Goal: Information Seeking & Learning: Learn about a topic

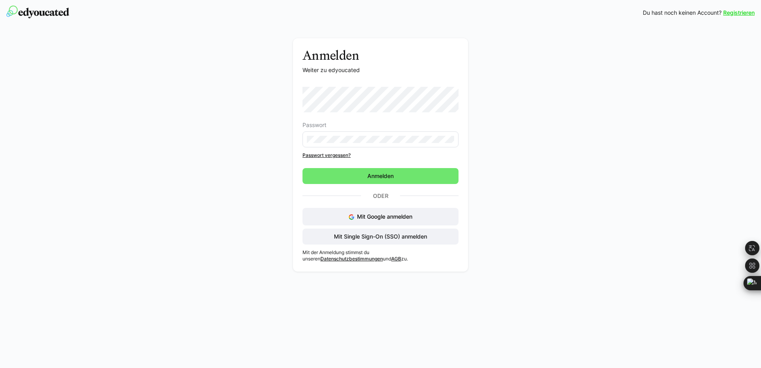
click at [207, 84] on div "Anmelden Weiter zu edyoucated Passwort Passwort vergessen? Anmelden Oder Mit Go…" at bounding box center [380, 156] width 448 height 237
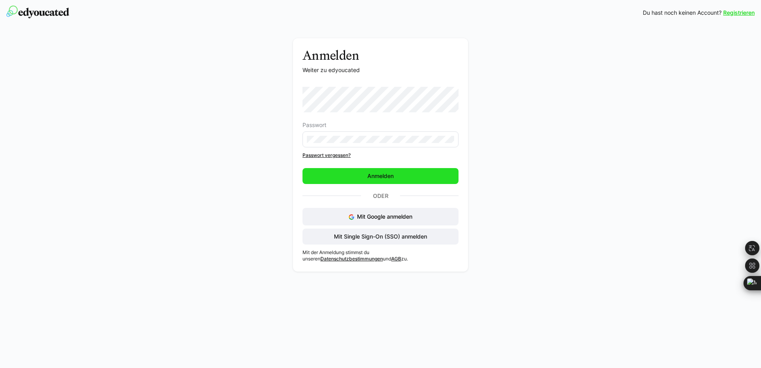
drag, startPoint x: 346, startPoint y: 177, endPoint x: 582, endPoint y: 84, distance: 254.3
click at [346, 177] on span "Anmelden" at bounding box center [380, 176] width 156 height 16
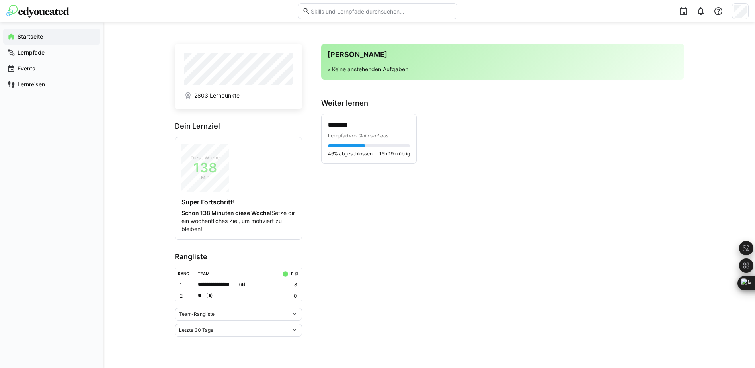
click at [480, 231] on app-home-right "Deine Agenda √ Keine anstehenden Aufgaben Weiter lernen ******** Lernpfad von Q…" at bounding box center [502, 190] width 363 height 292
click at [349, 158] on div "******** Lernpfad von QuLearnLabs 46% abgeschlossen 15h 19m übrig" at bounding box center [368, 138] width 95 height 49
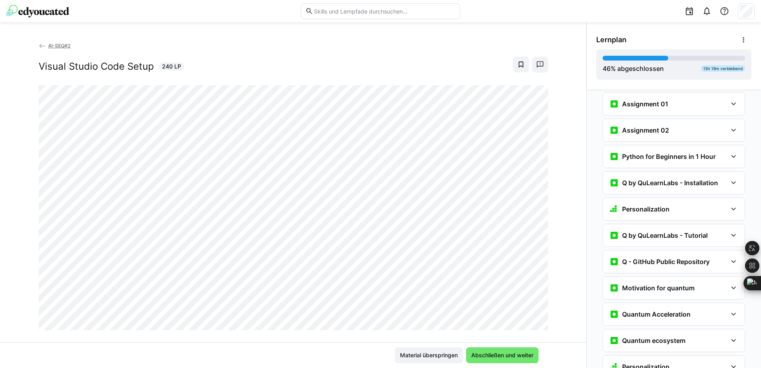
scroll to position [706, 0]
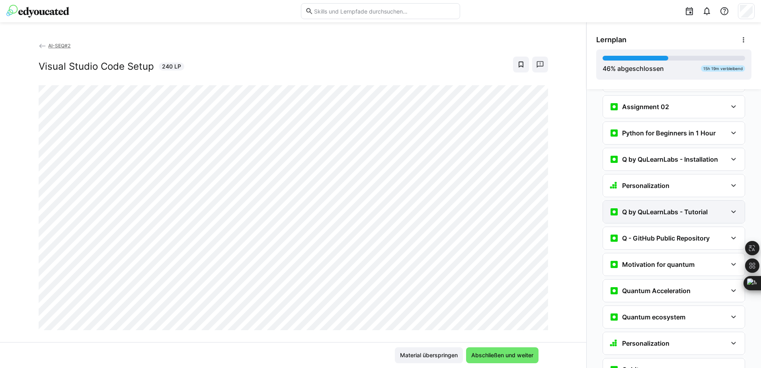
click at [660, 208] on h3 "Q by QuLearnLabs - Tutorial" at bounding box center [665, 212] width 86 height 8
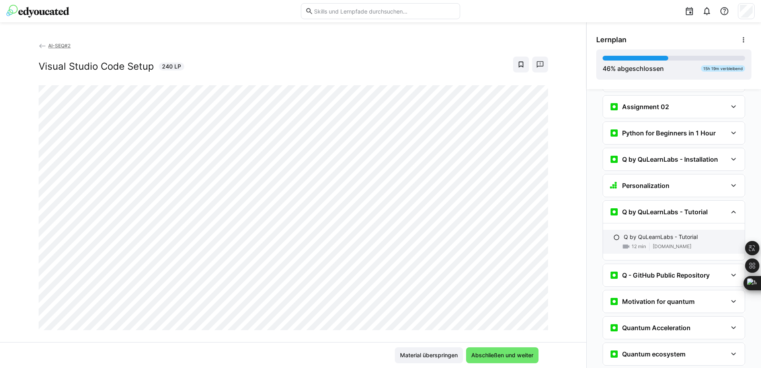
click at [652, 233] on p "Q by QuLearnLabs - Tutorial" at bounding box center [660, 237] width 74 height 8
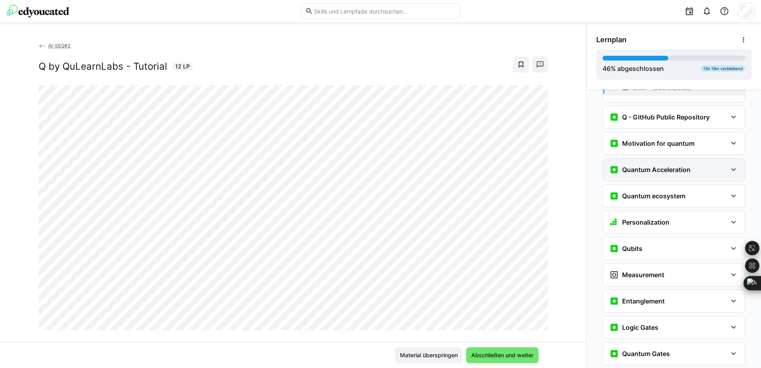
scroll to position [884, 0]
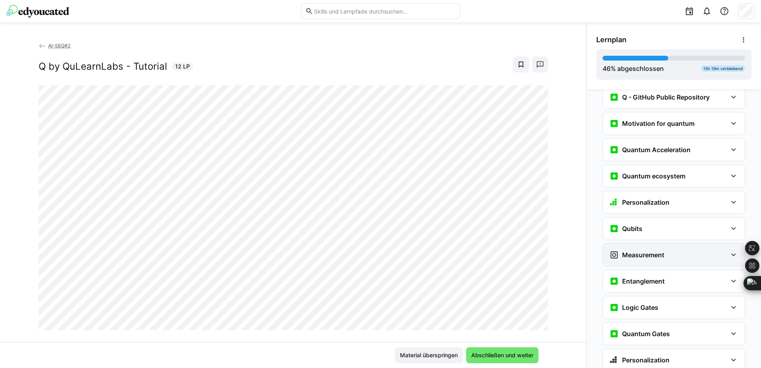
click at [707, 250] on div "Measurement" at bounding box center [668, 255] width 118 height 10
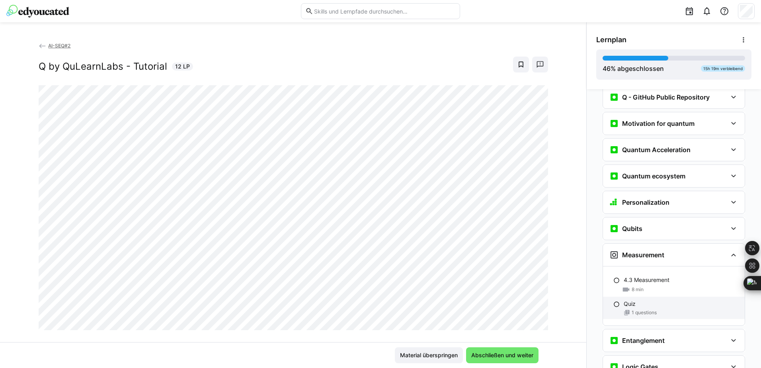
click at [656, 300] on div "Quiz" at bounding box center [680, 304] width 115 height 8
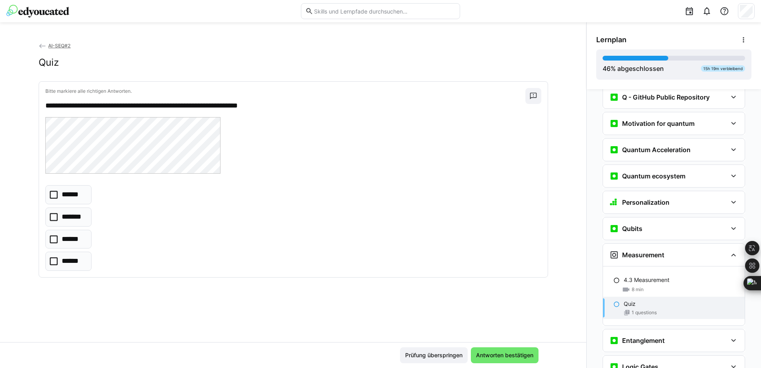
scroll to position [958, 0]
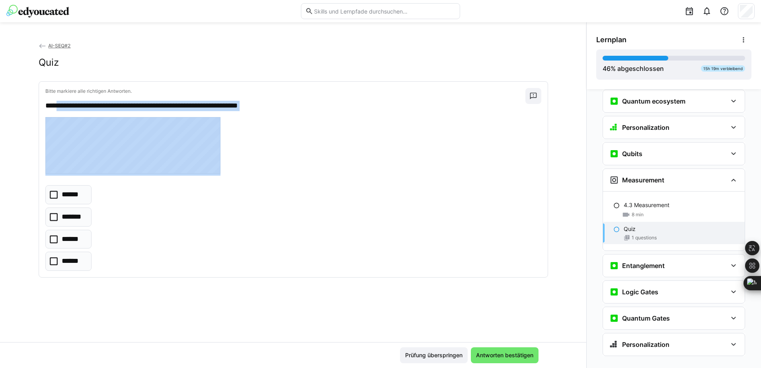
drag, startPoint x: 57, startPoint y: 107, endPoint x: 221, endPoint y: 142, distance: 167.7
click at [221, 142] on div "**********" at bounding box center [293, 179] width 508 height 195
copy div "**********"
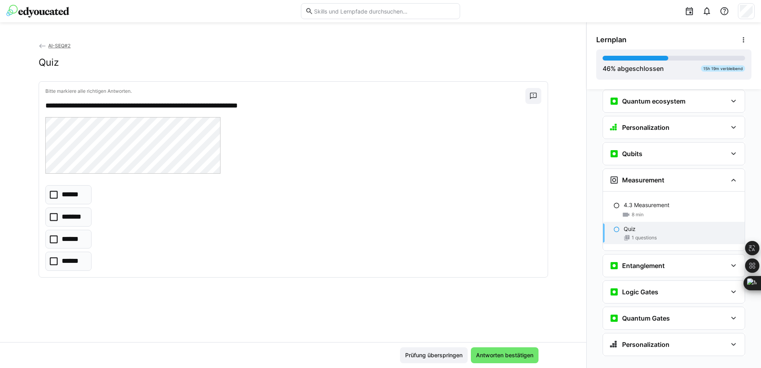
click at [150, 322] on div "**********" at bounding box center [293, 191] width 586 height 300
click at [54, 194] on icon at bounding box center [54, 195] width 8 height 8
click at [509, 358] on span "Antworten bestätigen" at bounding box center [505, 355] width 60 height 8
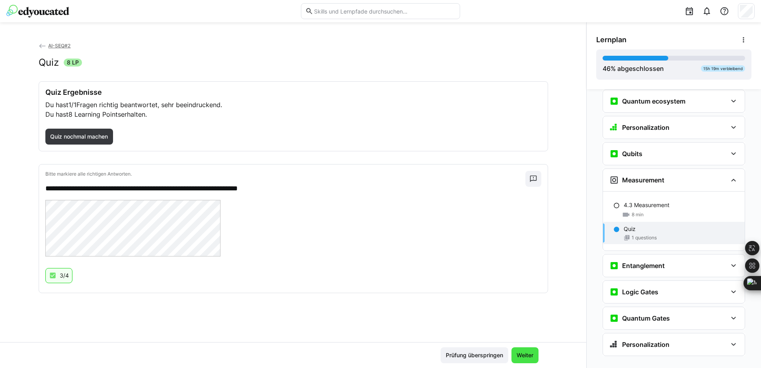
click at [529, 354] on span "Weiter" at bounding box center [524, 355] width 19 height 8
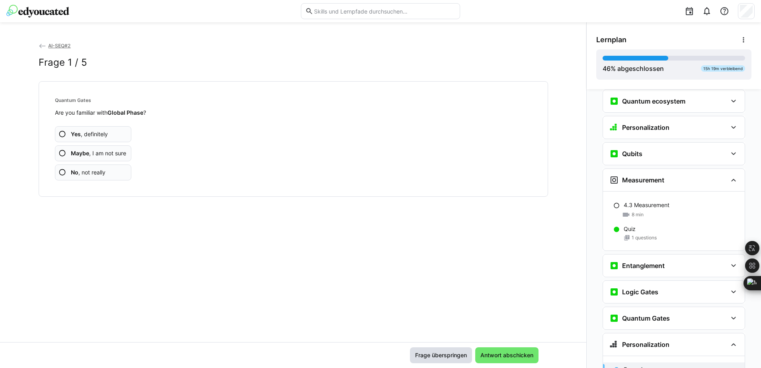
click at [438, 355] on span "Frage überspringen" at bounding box center [441, 355] width 54 height 8
click at [436, 356] on span "Frage überspringen" at bounding box center [441, 355] width 54 height 8
drag, startPoint x: 450, startPoint y: 357, endPoint x: 382, endPoint y: 336, distance: 70.8
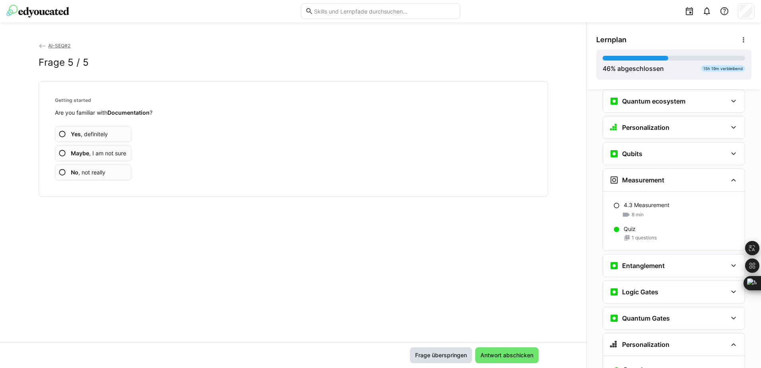
click at [445, 357] on span "Frage überspringen" at bounding box center [441, 355] width 54 height 8
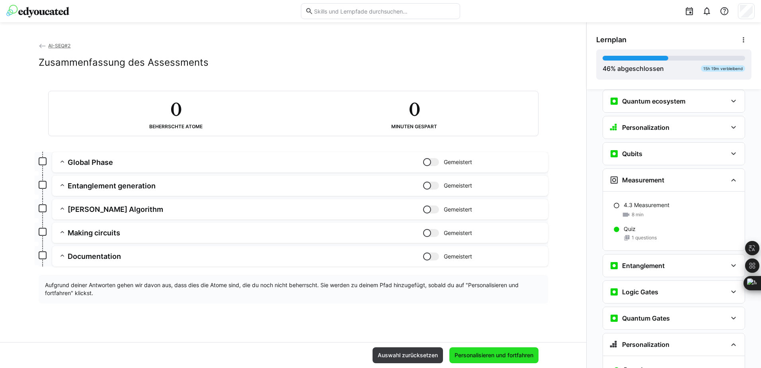
drag, startPoint x: 481, startPoint y: 349, endPoint x: 532, endPoint y: 326, distance: 56.8
click at [482, 349] on span "Personalisieren und fortfahren" at bounding box center [493, 355] width 89 height 16
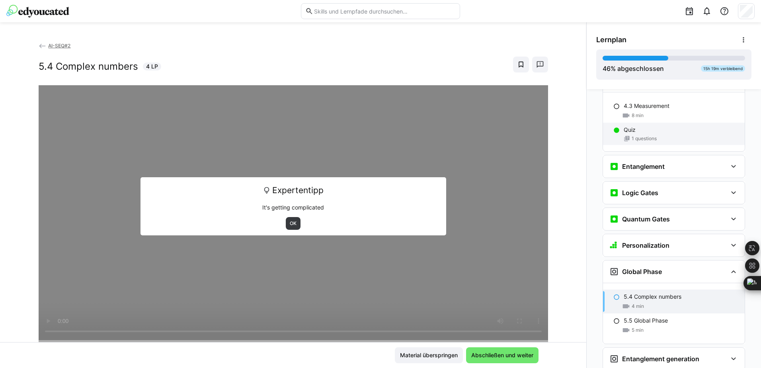
scroll to position [1216, 0]
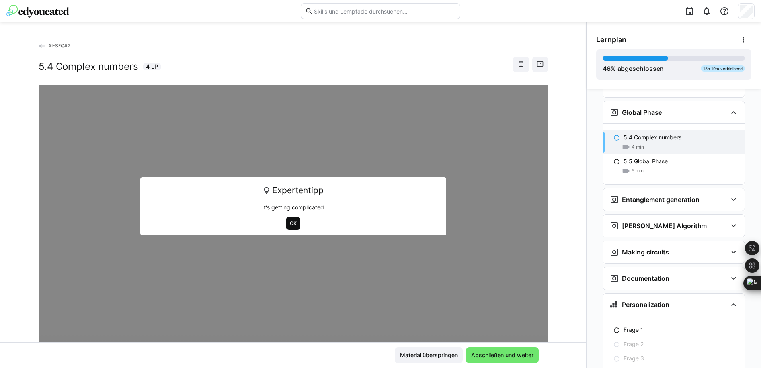
click at [289, 224] on span "OK" at bounding box center [293, 223] width 8 height 6
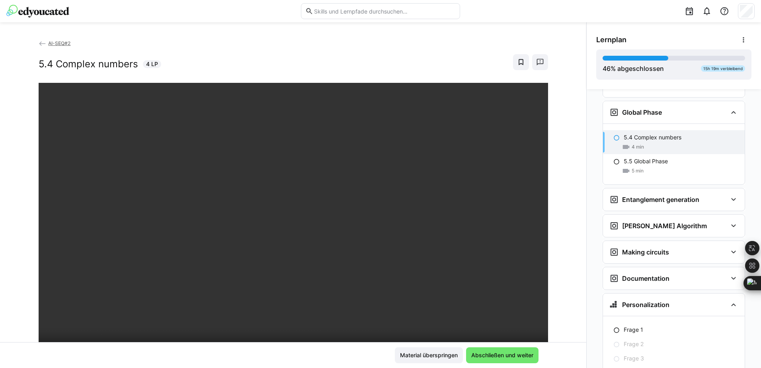
scroll to position [0, 0]
